Goal: Find specific page/section: Find specific page/section

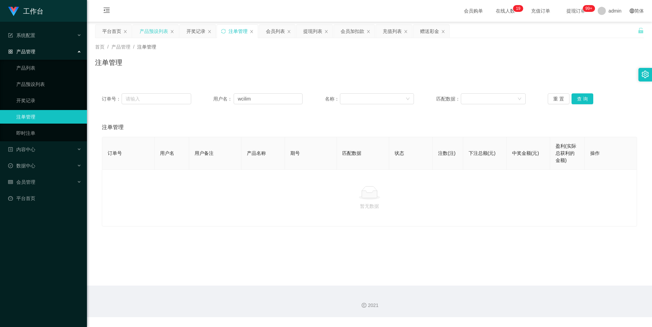
click at [157, 33] on div "产品预设列表" at bounding box center [154, 31] width 29 height 13
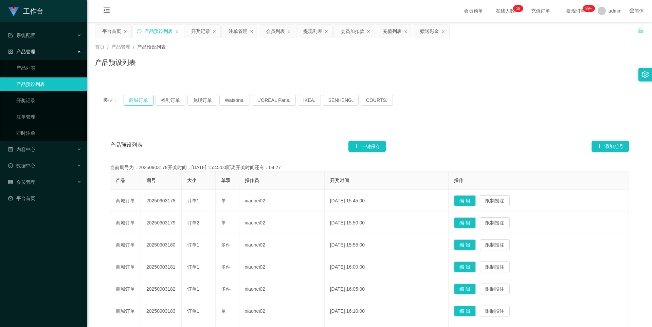
click at [138, 101] on button "商城订单" at bounding box center [139, 100] width 30 height 11
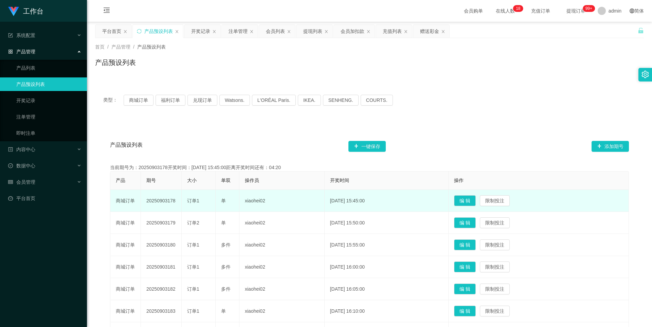
drag, startPoint x: 176, startPoint y: 201, endPoint x: 142, endPoint y: 200, distance: 34.3
click at [142, 200] on td "20250903178" at bounding box center [161, 201] width 41 height 22
copy td "20250903178"
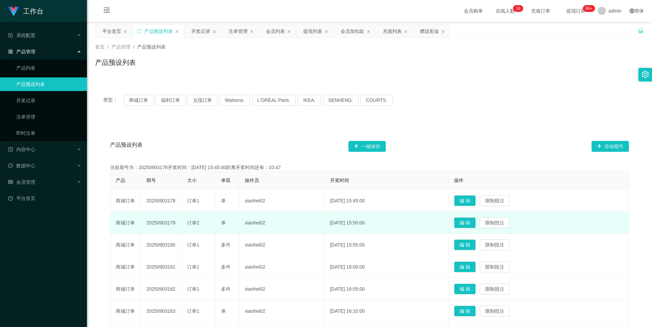
click at [266, 222] on td "xiaohei02" at bounding box center [281, 223] width 85 height 22
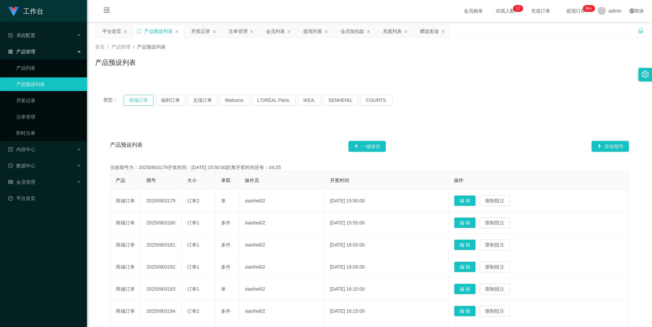
click at [141, 102] on button "商城订单" at bounding box center [139, 100] width 30 height 11
click at [198, 36] on div "开奖记录" at bounding box center [200, 31] width 19 height 13
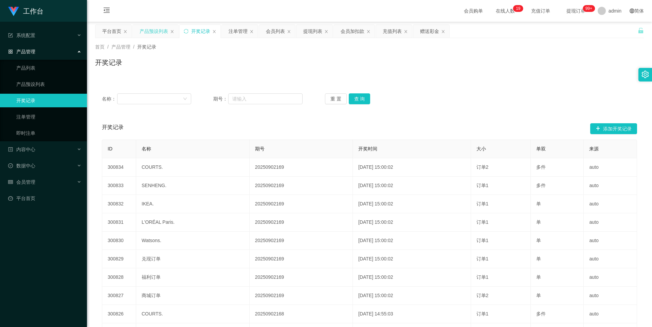
click at [154, 32] on div "产品预设列表" at bounding box center [154, 31] width 29 height 13
